Goal: Information Seeking & Learning: Learn about a topic

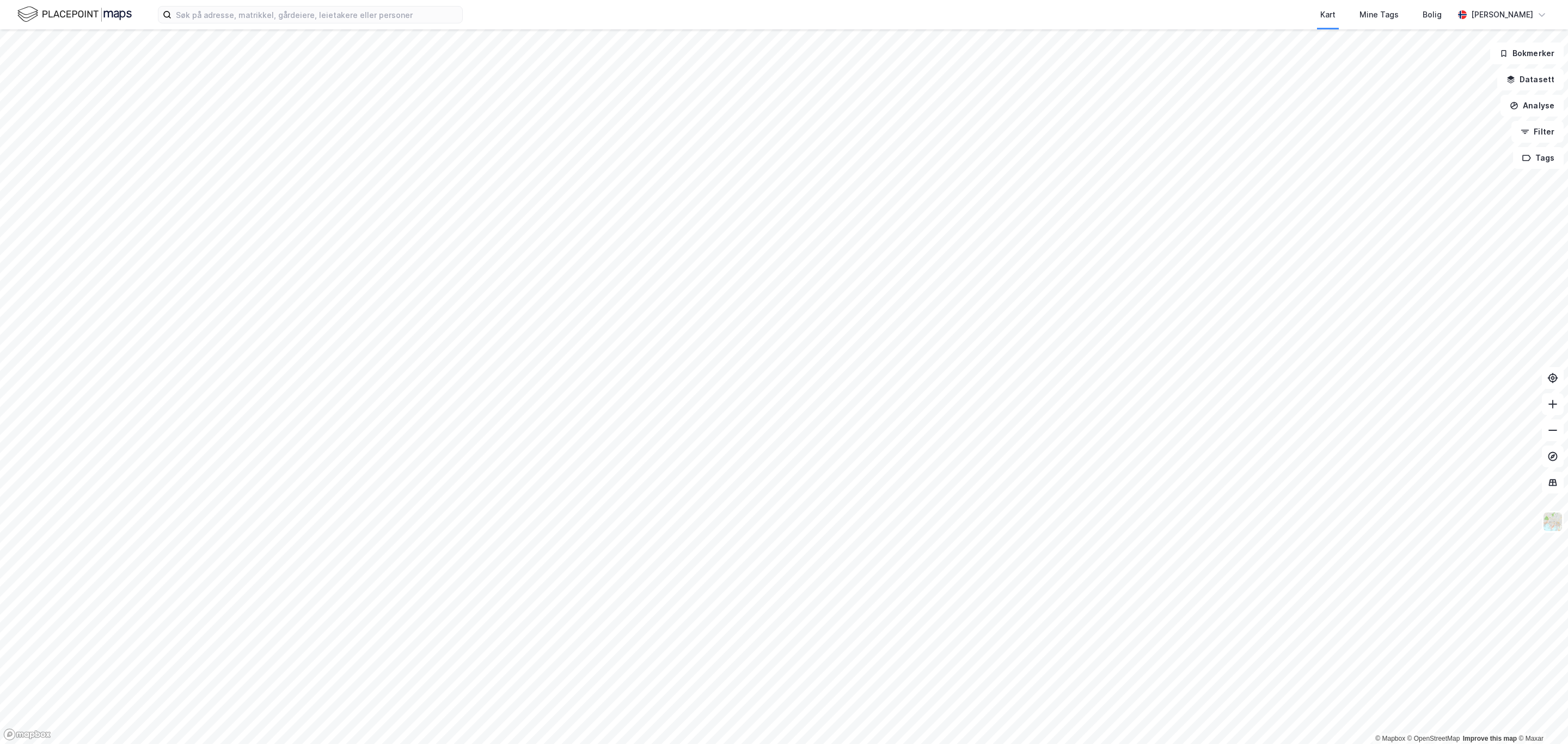
click at [364, 23] on div "Kart Mine Tags Bolig [PERSON_NAME]" at bounding box center [784, 14] width 1568 height 30
click at [286, 22] on input at bounding box center [317, 15] width 291 height 16
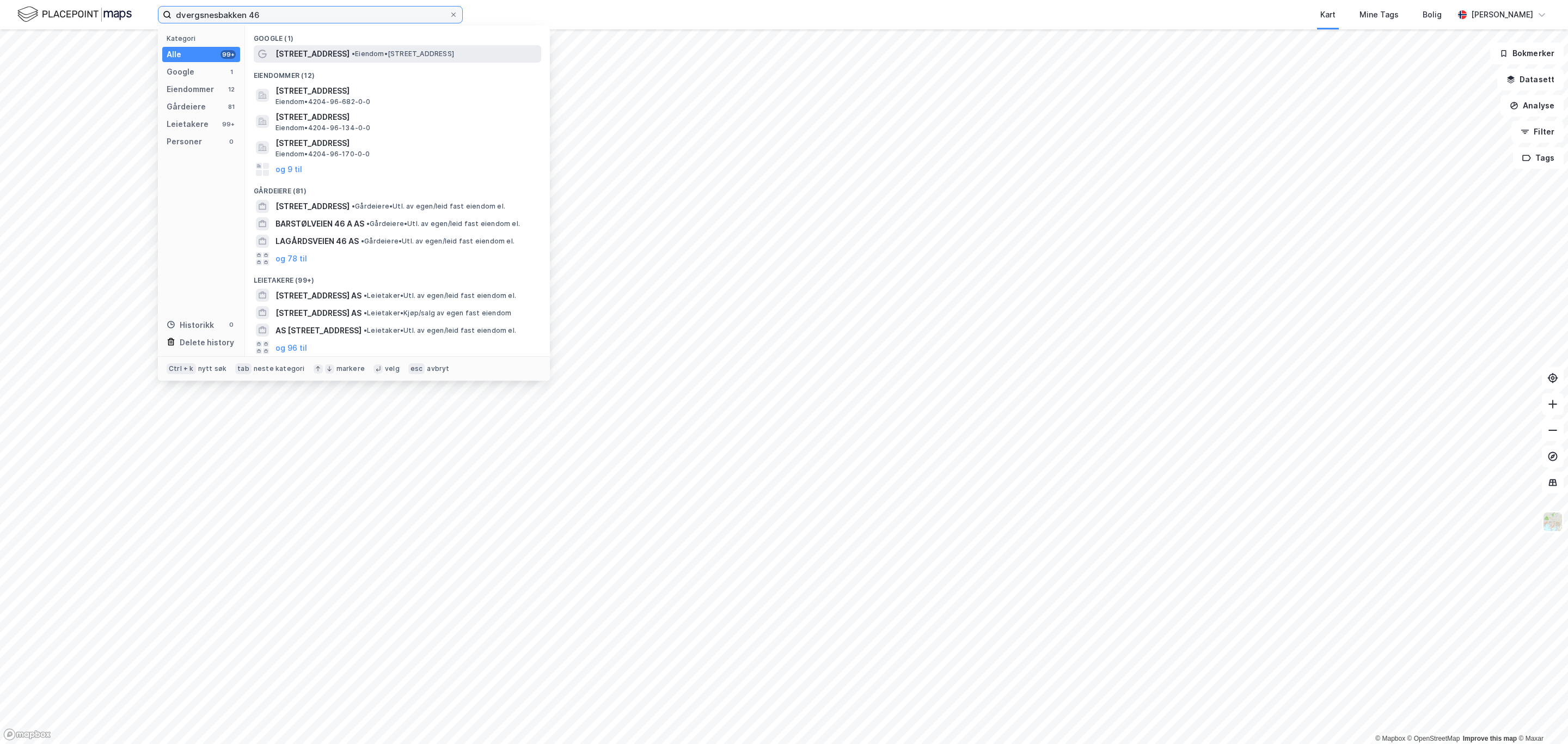
type input "dvergsnesbakken 46"
click at [340, 51] on span "[STREET_ADDRESS]" at bounding box center [313, 54] width 74 height 13
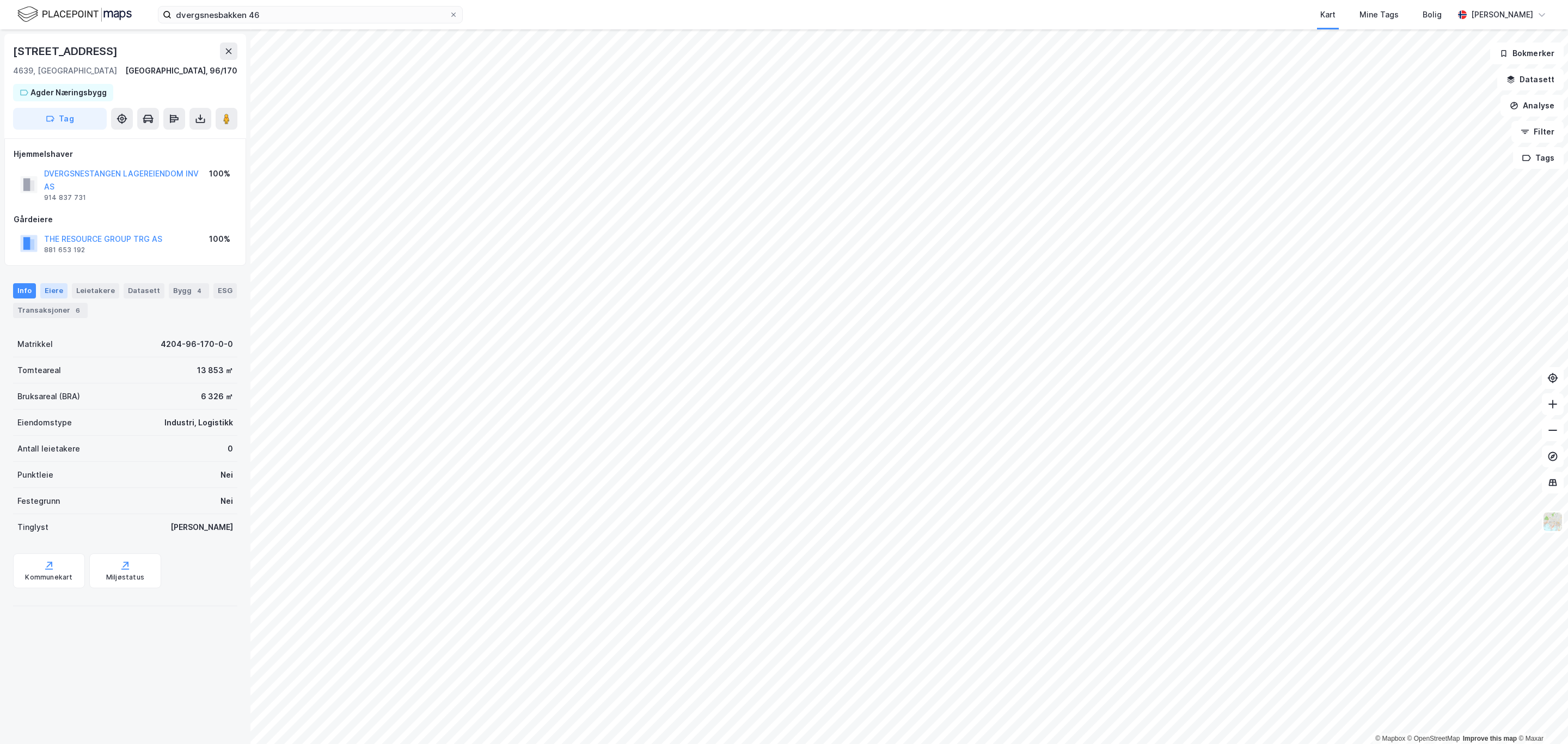
click at [51, 293] on div "Eiere" at bounding box center [54, 291] width 27 height 15
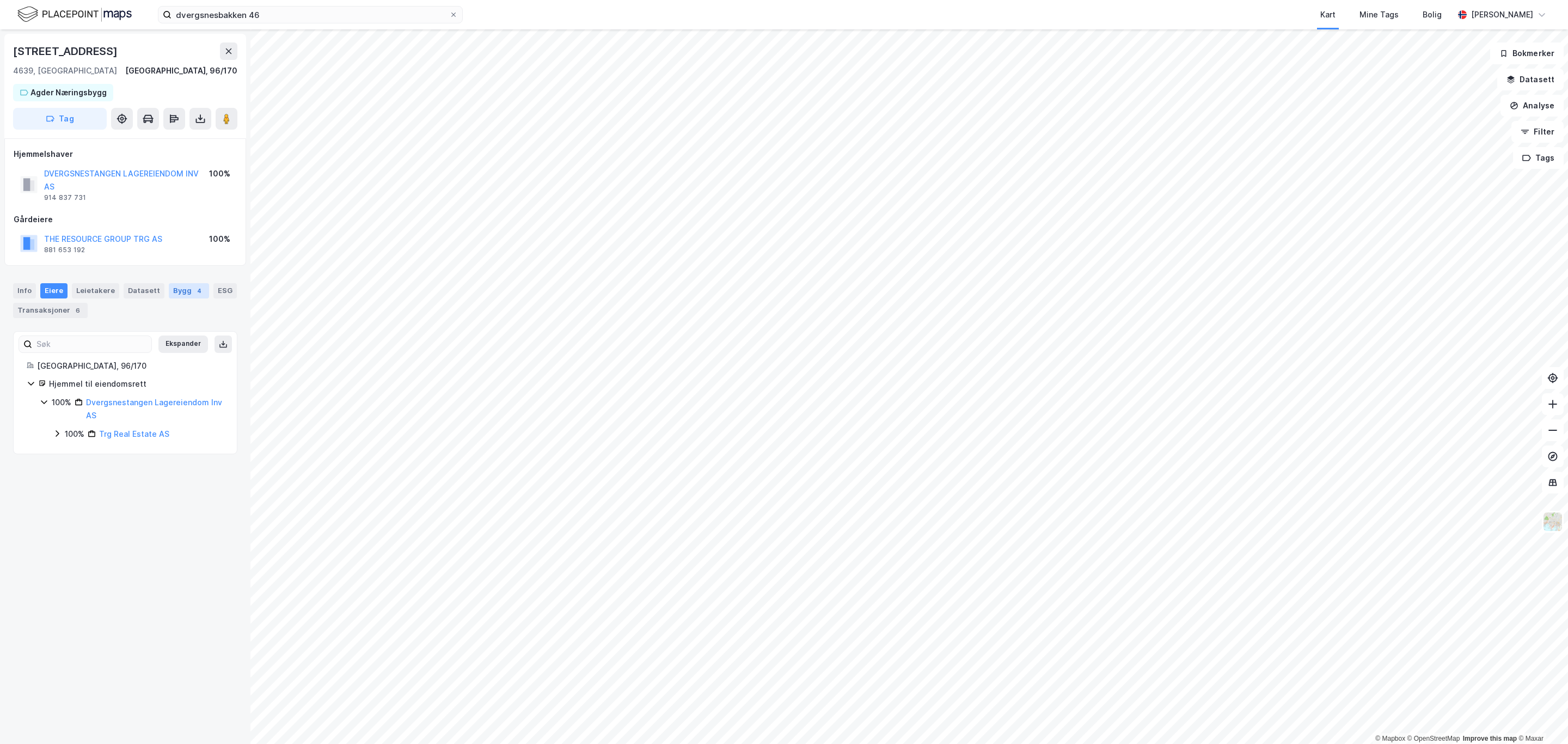
click at [170, 290] on div "Bygg 4" at bounding box center [189, 291] width 40 height 15
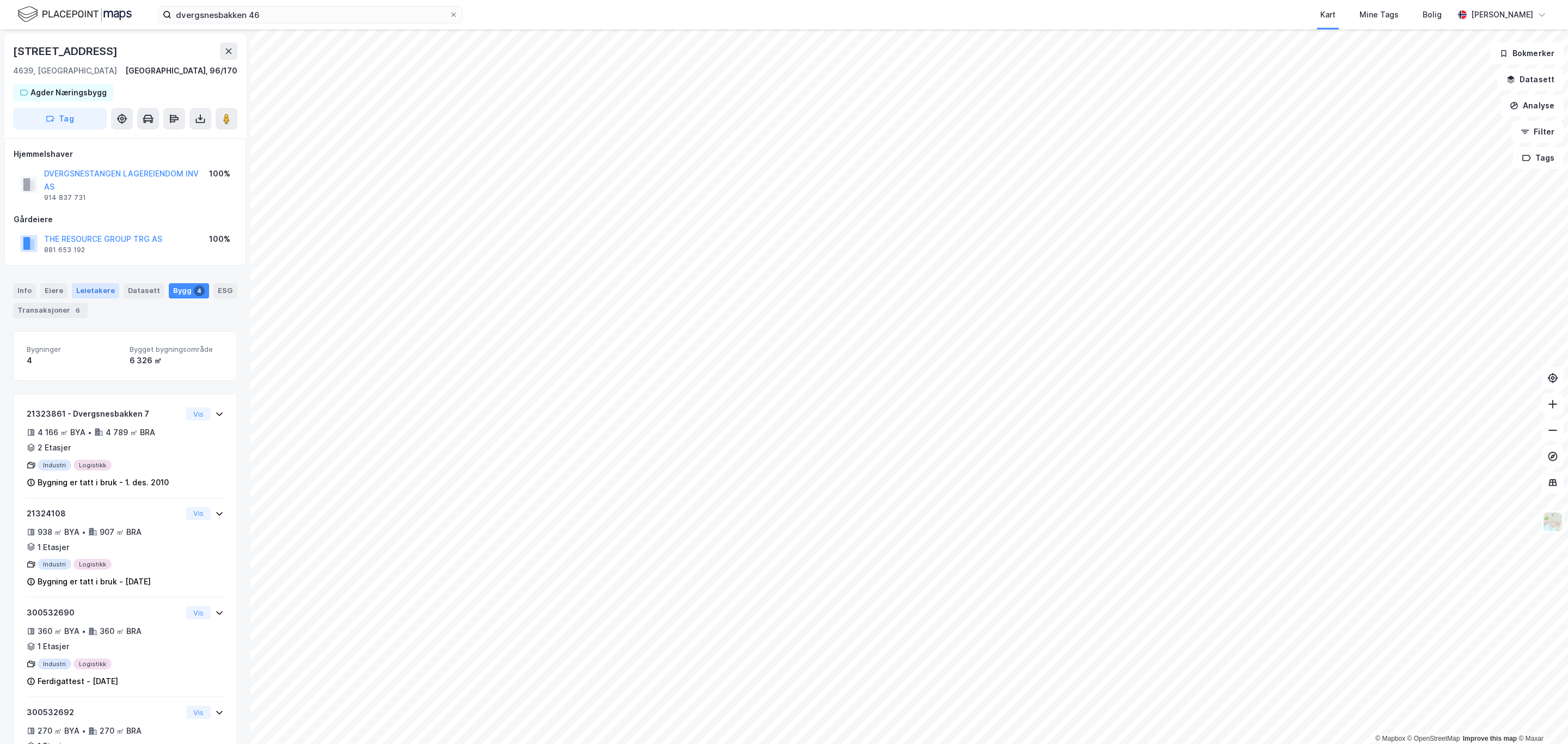
click at [99, 292] on div "Leietakere" at bounding box center [95, 291] width 47 height 15
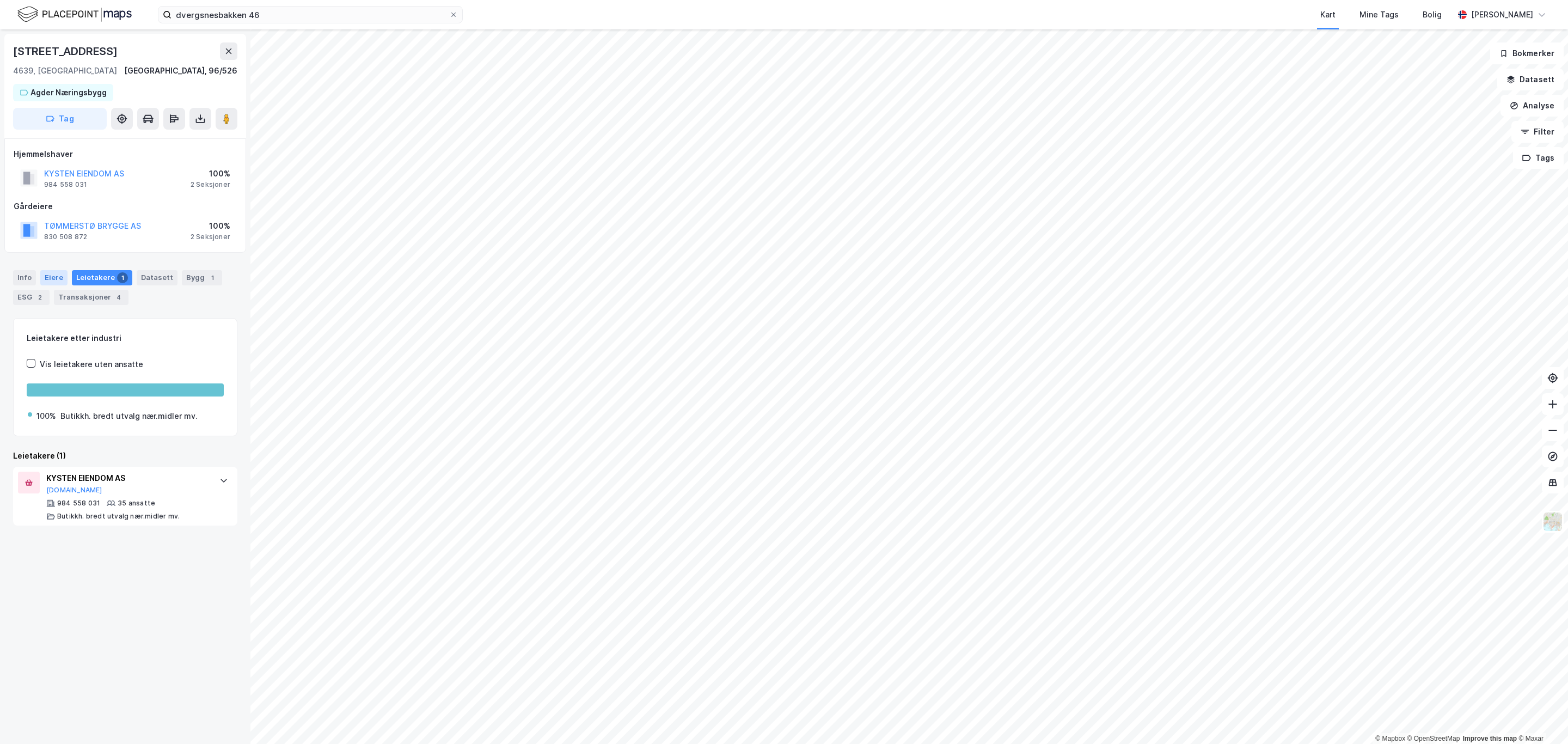
click at [51, 283] on div "Eiere" at bounding box center [54, 278] width 27 height 15
